Goal: Register for event/course

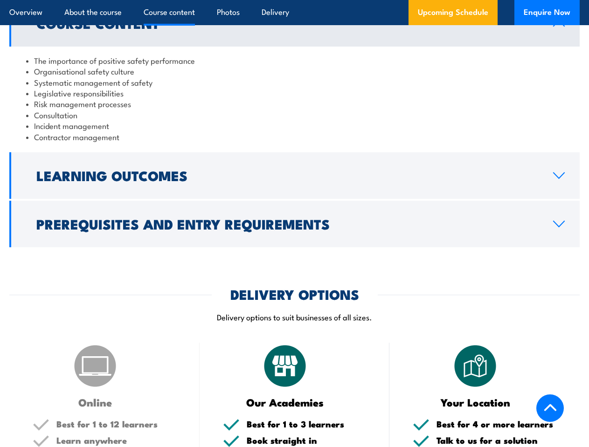
click at [294, 0] on article "Overview About the course Course content Photos Delivery Upcoming Schedule Enqu…" at bounding box center [294, 12] width 570 height 25
click at [294, 176] on h2 "Learning Outcomes" at bounding box center [287, 175] width 502 height 12
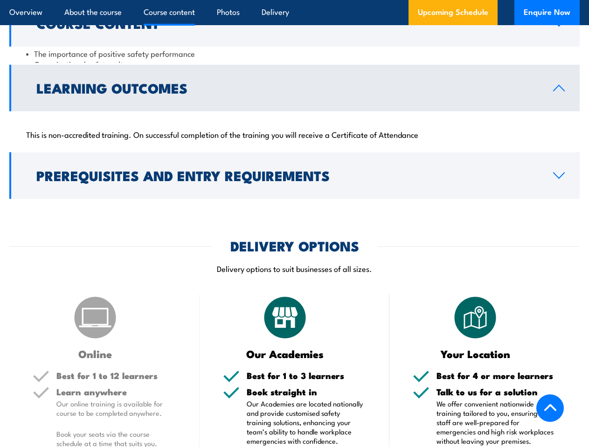
click at [294, 224] on div "COURSES > Work Health & Safety Training (WHS) Safety For Leaders TRAINING This …" at bounding box center [294, 363] width 589 height 2315
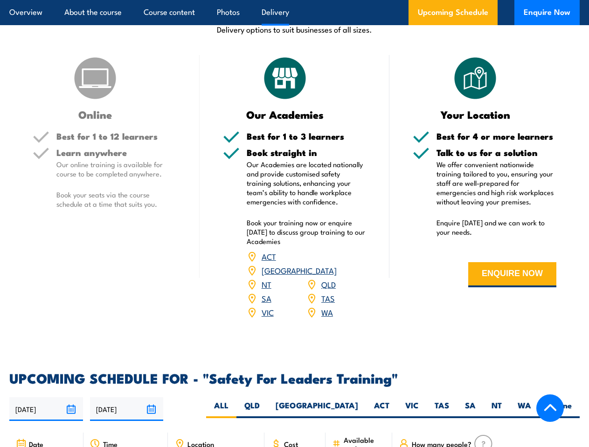
click at [294, 0] on article "Overview About the course Course content Photos Delivery Upcoming Schedule Enqu…" at bounding box center [294, 12] width 570 height 25
click at [46, 398] on input "[DATE]" at bounding box center [46, 410] width 74 height 24
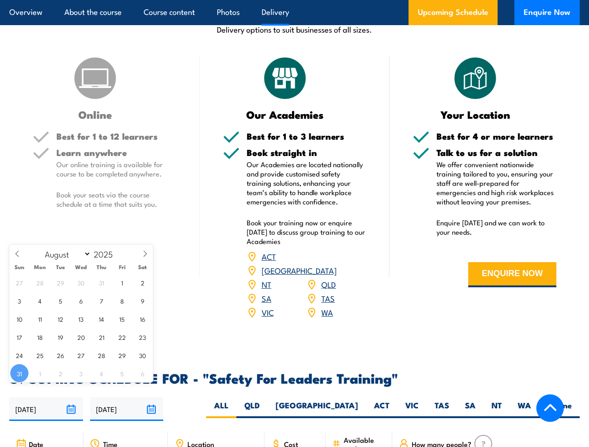
click at [127, 398] on input "[DATE]" at bounding box center [127, 410] width 74 height 24
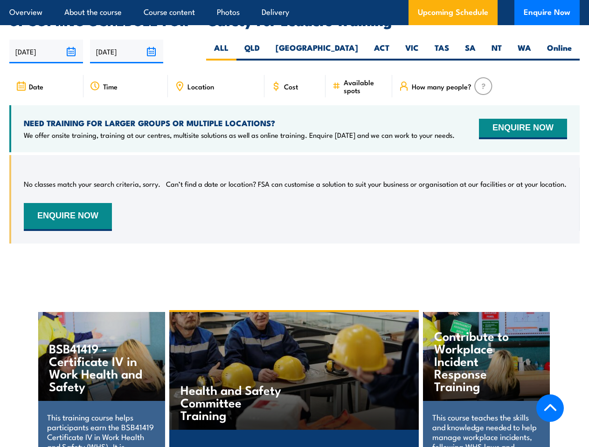
scroll to position [1462, 0]
click at [294, 0] on article "Overview About the course Course content Photos Delivery Upcoming Schedule Enqu…" at bounding box center [294, 12] width 570 height 25
click at [46, 40] on input "[DATE]" at bounding box center [46, 52] width 74 height 24
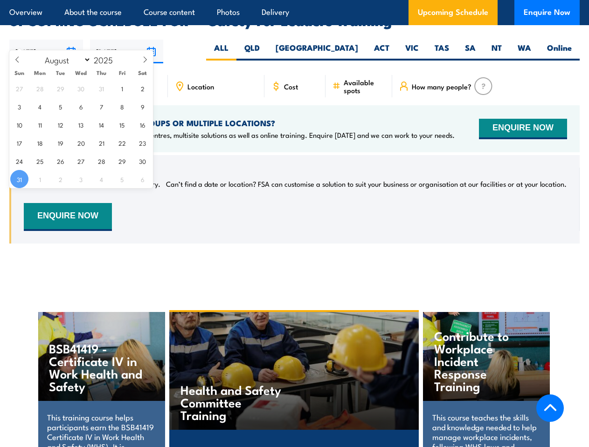
click at [127, 40] on input "[DATE]" at bounding box center [127, 52] width 74 height 24
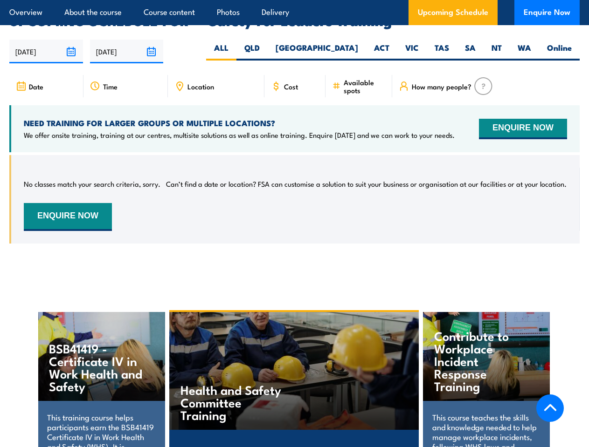
click at [295, 372] on div "Health and Safety Committee Training" at bounding box center [294, 371] width 250 height 118
click at [294, 373] on div "Health and Safety Committee Training" at bounding box center [294, 371] width 250 height 118
